Goal: Obtain resource: Obtain resource

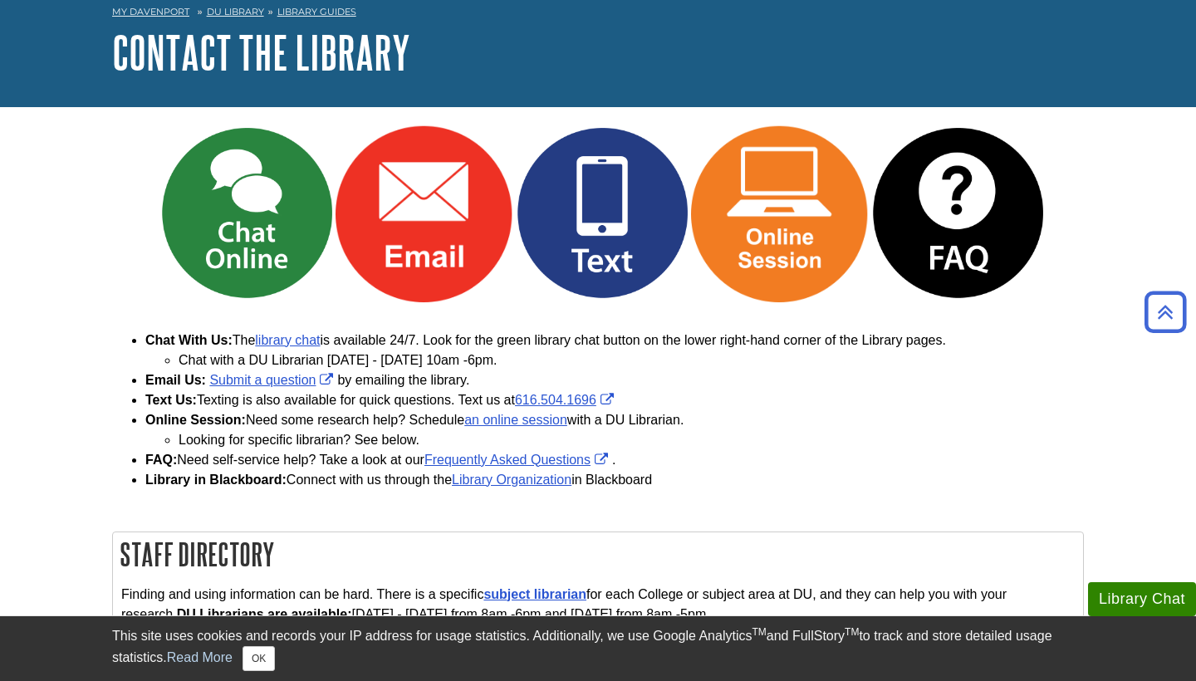
scroll to position [67, 0]
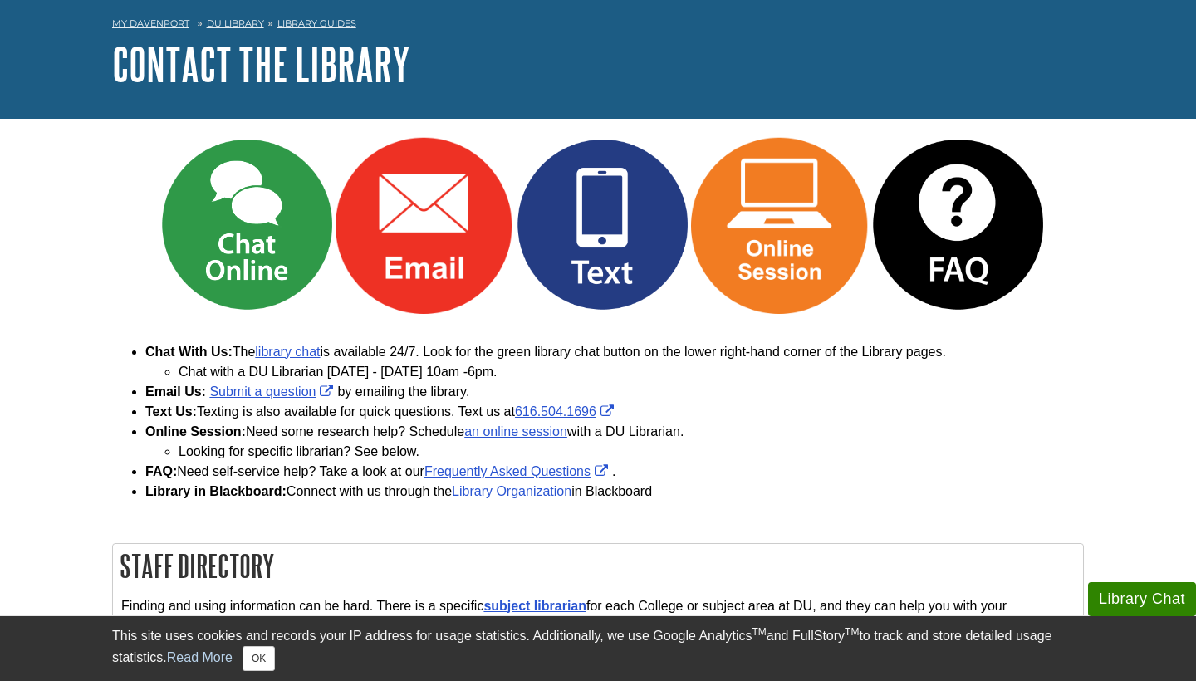
click at [260, 276] on img at bounding box center [247, 225] width 178 height 178
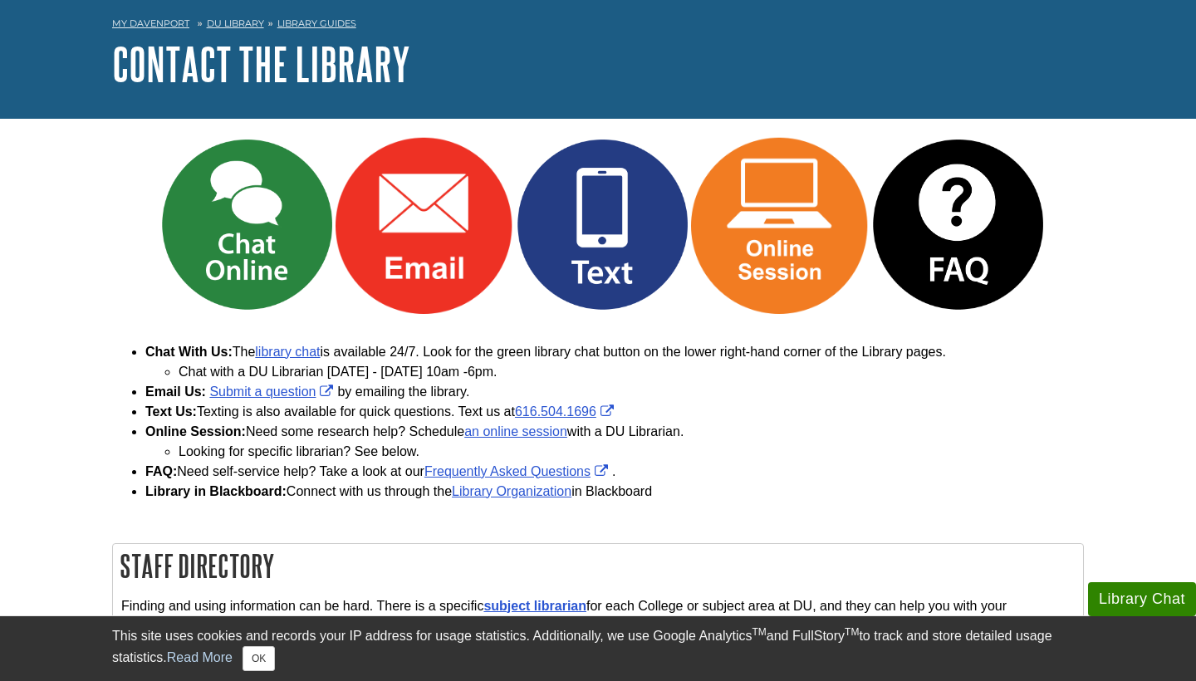
click at [972, 242] on img "Link opens in new window" at bounding box center [957, 225] width 178 height 178
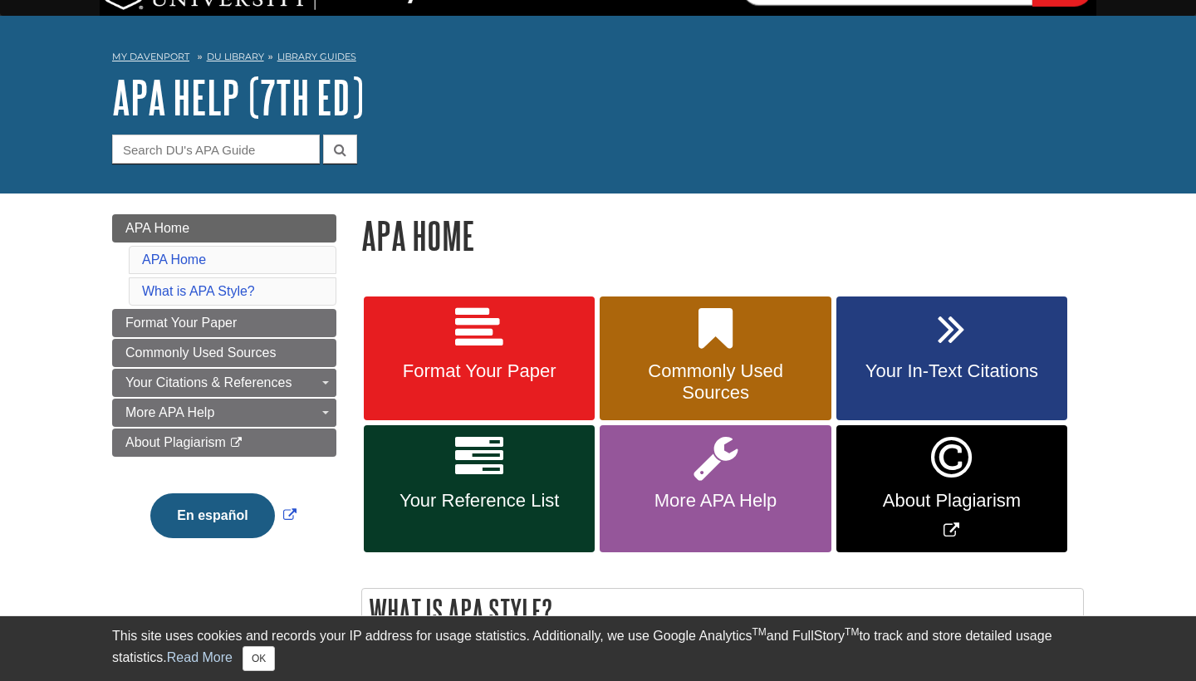
scroll to position [46, 0]
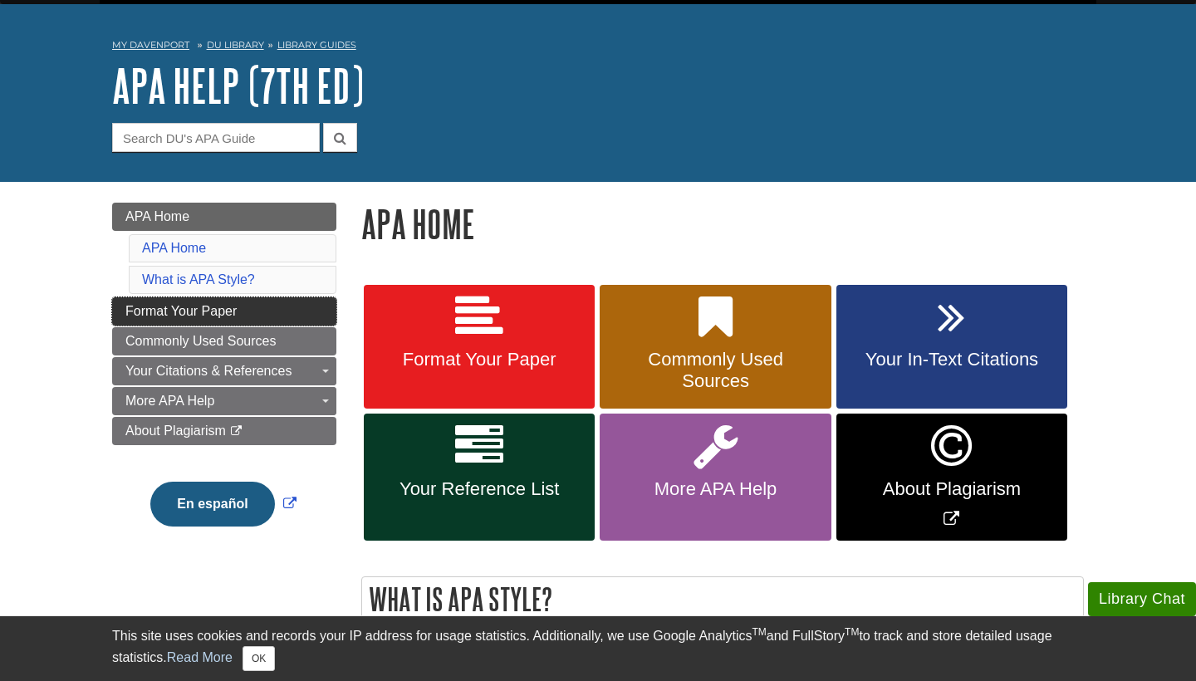
click at [270, 306] on link "Format Your Paper" at bounding box center [224, 311] width 224 height 28
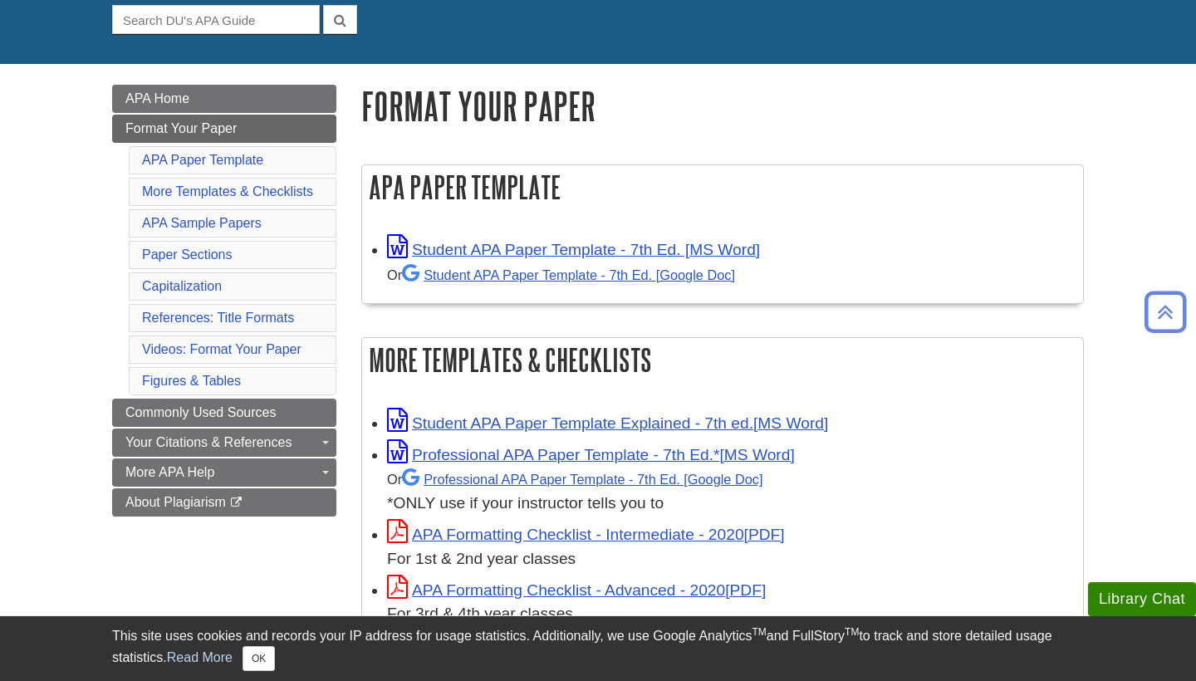
scroll to position [160, 0]
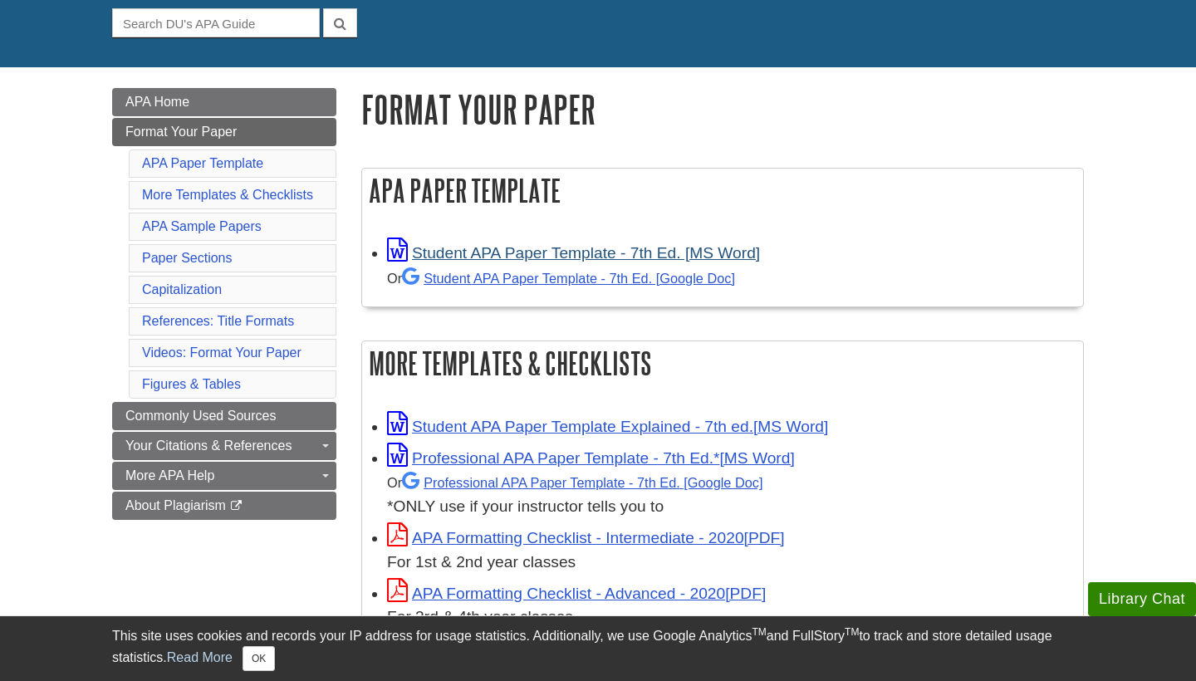
click at [570, 256] on link "Student APA Paper Template - 7th Ed. [MS Word]" at bounding box center [573, 252] width 373 height 17
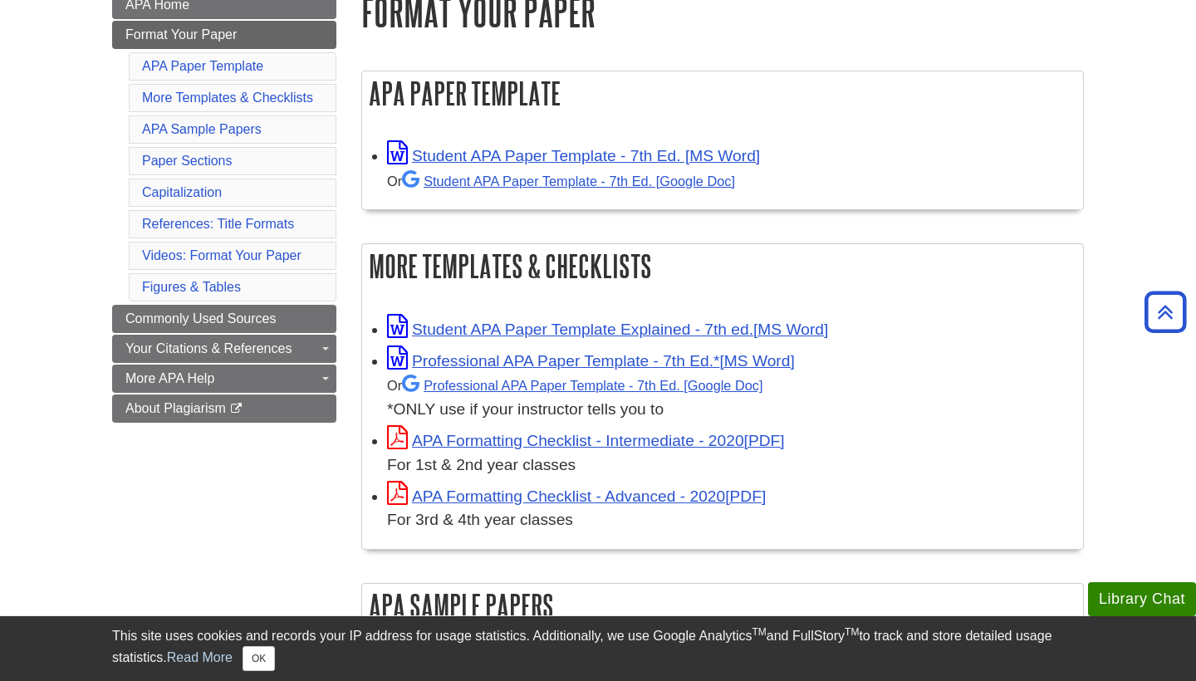
scroll to position [261, 0]
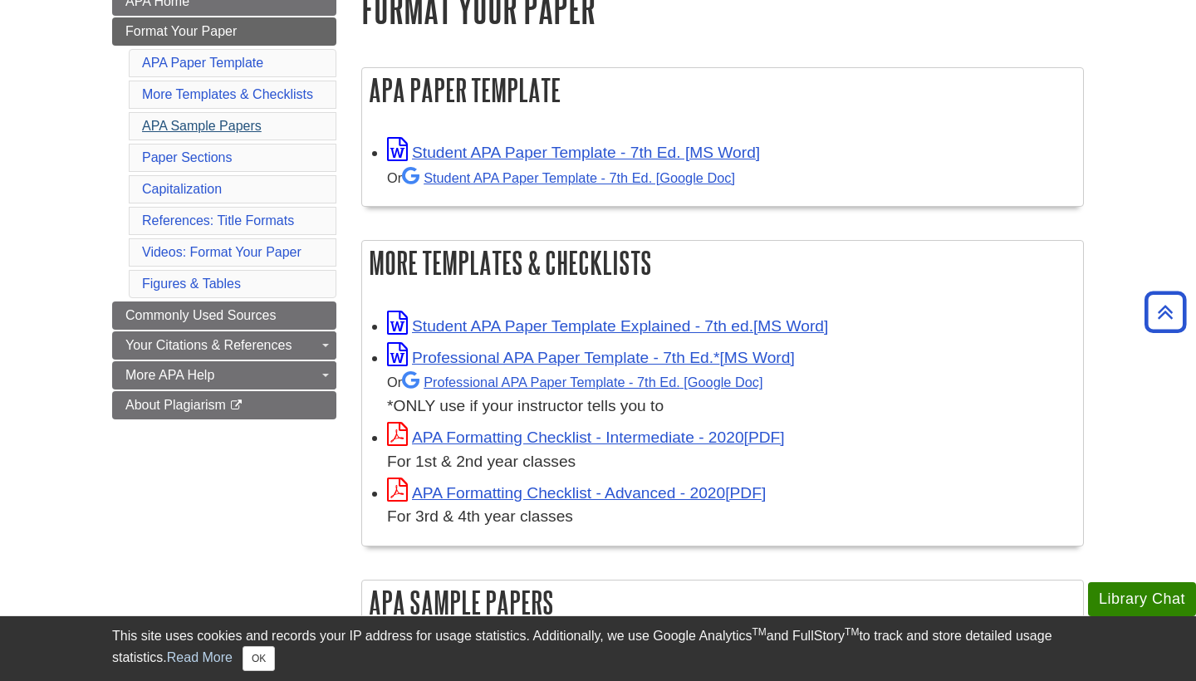
click at [252, 125] on link "APA Sample Papers" at bounding box center [202, 126] width 120 height 14
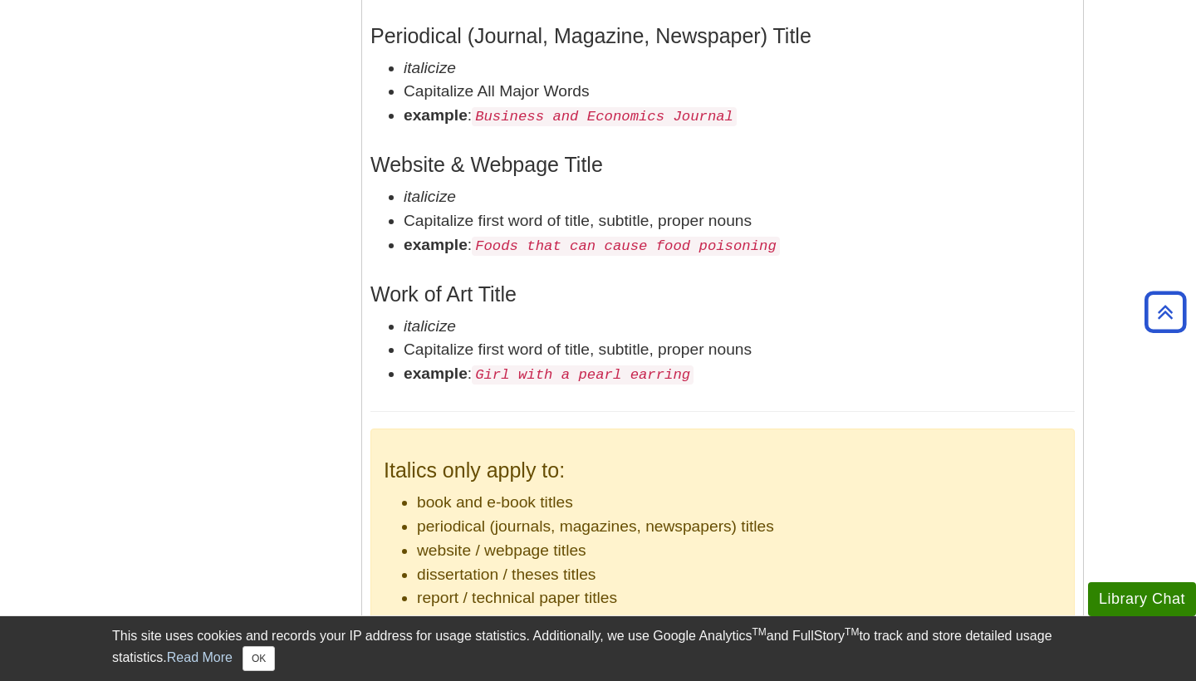
scroll to position [3281, 0]
